Goal: Task Accomplishment & Management: Manage account settings

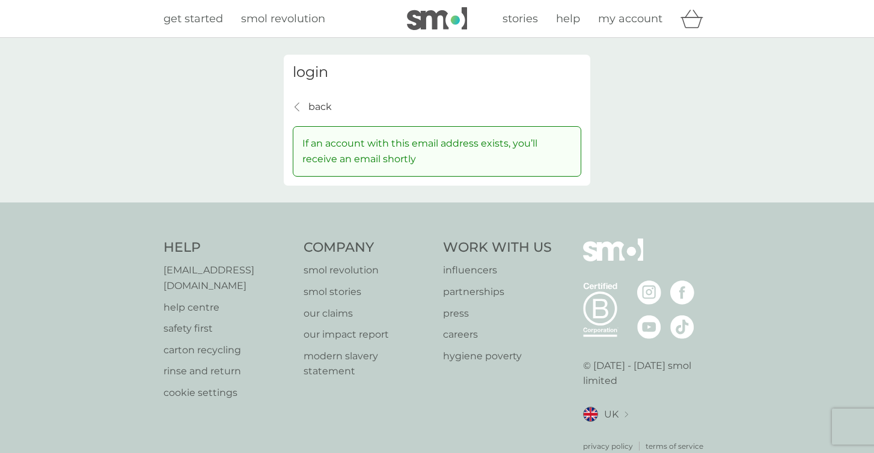
click at [314, 108] on p "back" at bounding box center [319, 107] width 23 height 16
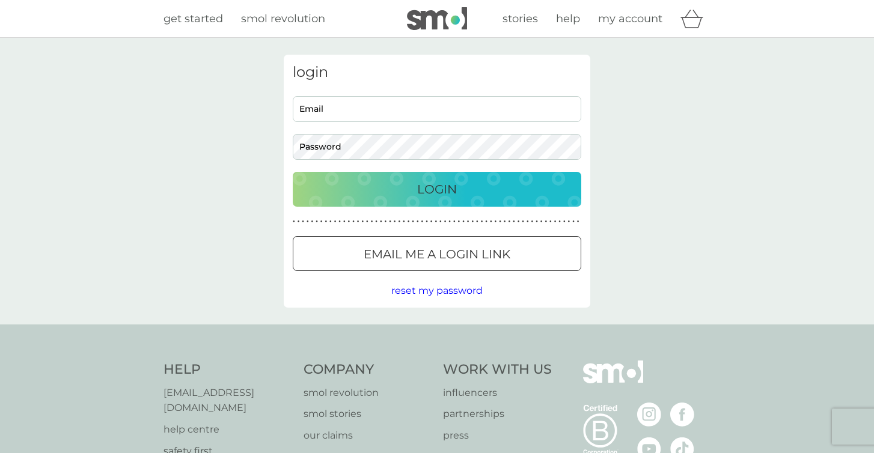
click at [396, 249] on p "Email me a login link" at bounding box center [437, 254] width 147 height 19
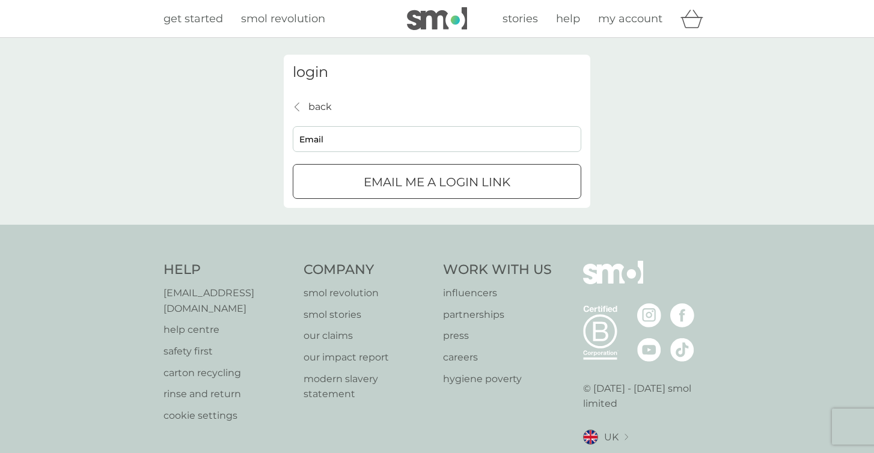
click at [405, 145] on input "Email" at bounding box center [437, 139] width 288 height 26
paste input "megan.pain@greencastlemediagroup.com"
type input "megan.pain@greencastlemediagroup.com"
click at [530, 183] on div "Email me a login link" at bounding box center [436, 181] width 287 height 19
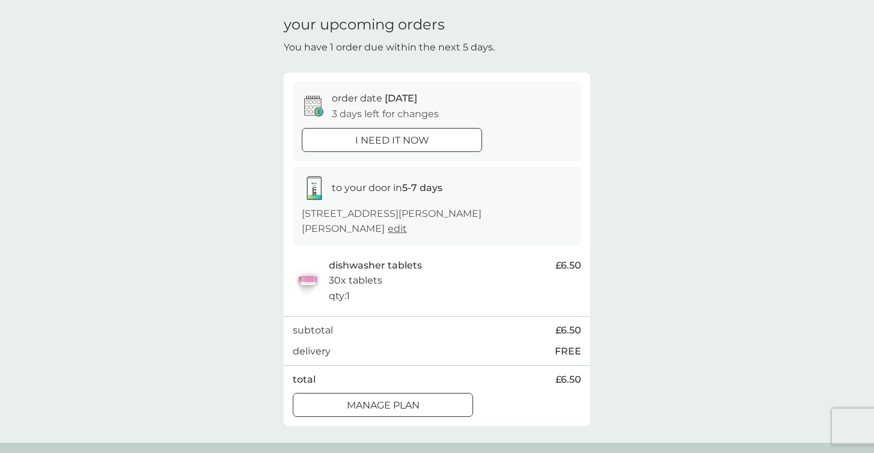
scroll to position [35, 0]
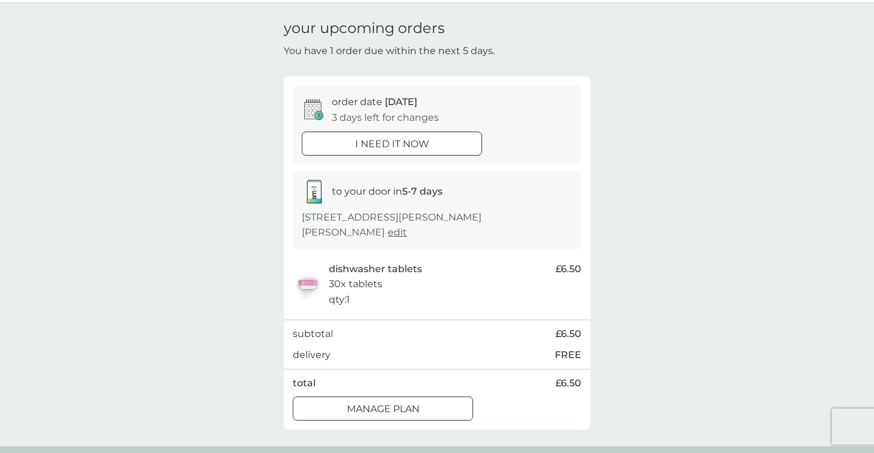
click at [409, 404] on button "Manage plan" at bounding box center [383, 409] width 180 height 24
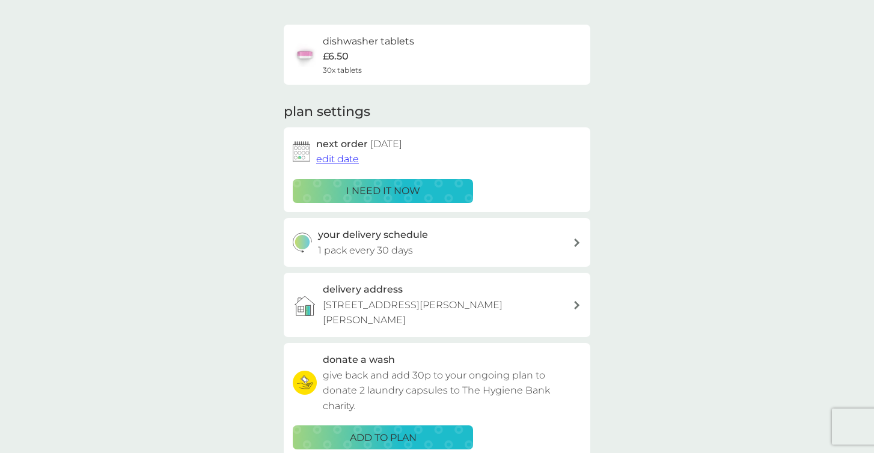
scroll to position [82, 0]
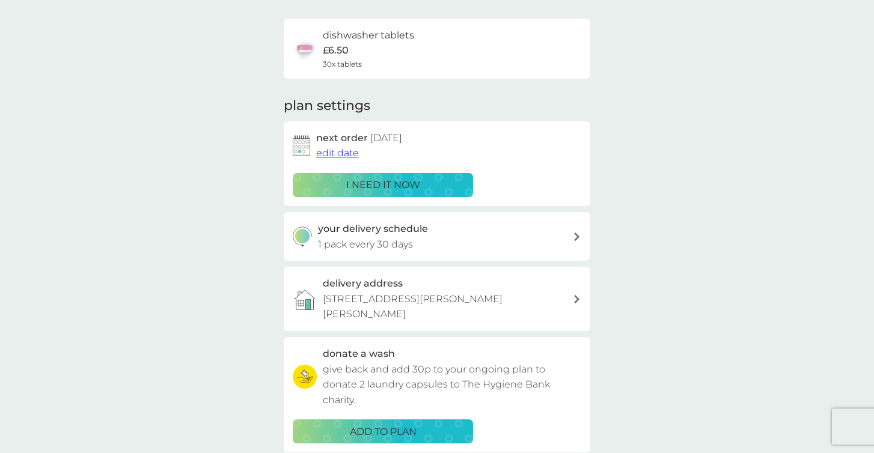
click at [440, 240] on div "your delivery schedule 1 pack every 30 days" at bounding box center [445, 236] width 255 height 31
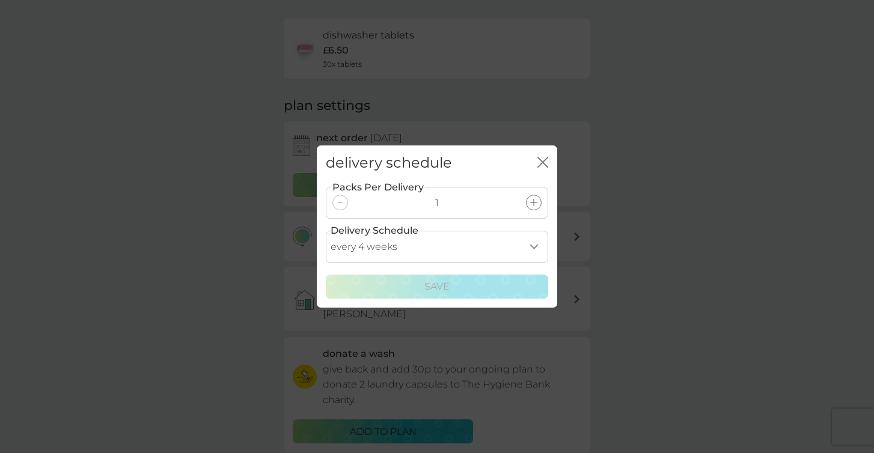
click at [459, 248] on select "every 1 week every 2 weeks every 3 weeks every 4 weeks every 5 weeks every 6 we…" at bounding box center [437, 247] width 222 height 32
select select "42"
click at [326, 231] on select "every 1 week every 2 weeks every 3 weeks every 4 weeks every 5 weeks every 6 we…" at bounding box center [437, 247] width 222 height 32
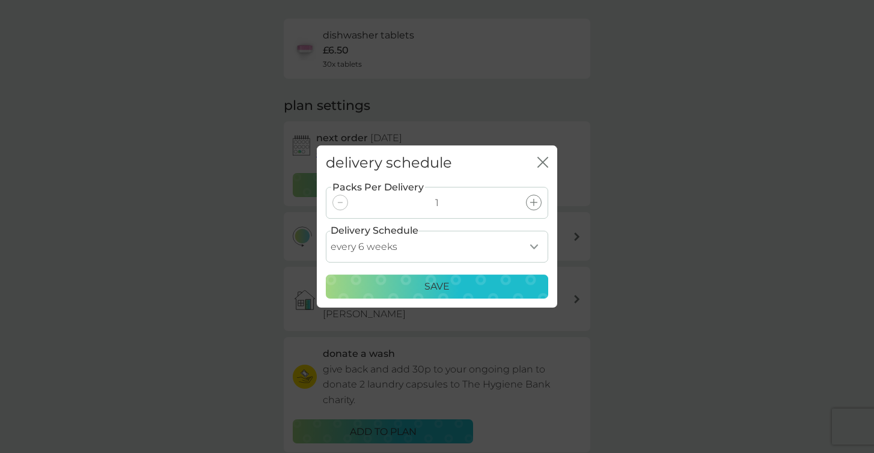
click at [486, 290] on div "Save" at bounding box center [437, 287] width 207 height 16
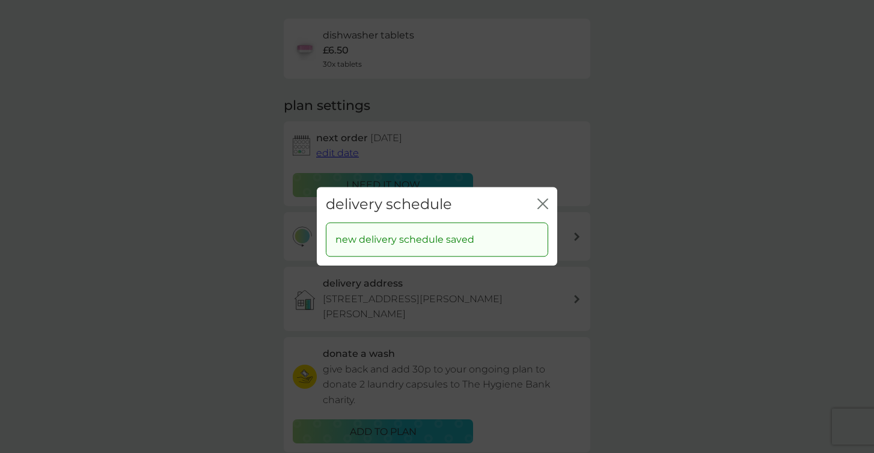
click at [542, 203] on g "close" at bounding box center [543, 204] width 10 height 10
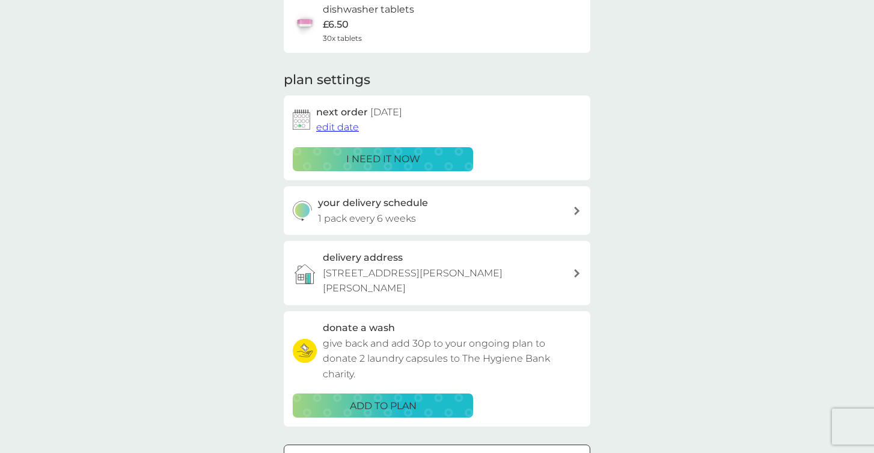
scroll to position [109, 0]
